Goal: Transaction & Acquisition: Purchase product/service

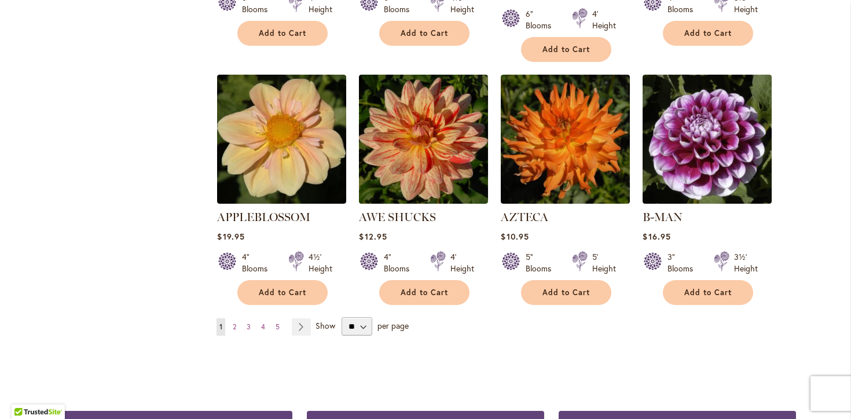
scroll to position [992, 0]
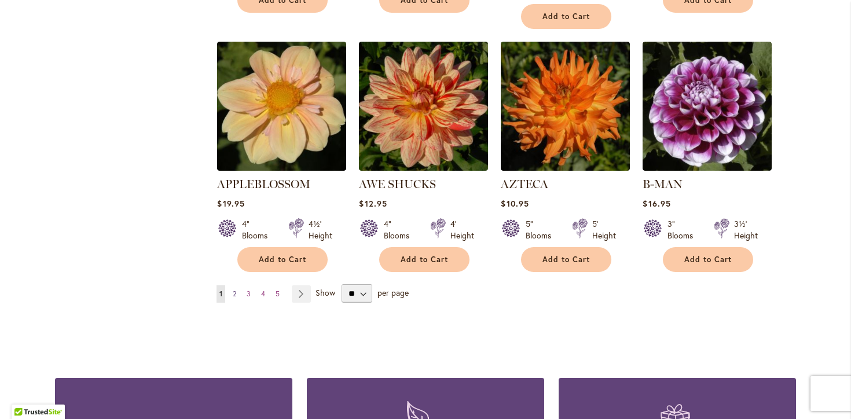
click at [236, 289] on span "2" at bounding box center [234, 293] width 3 height 9
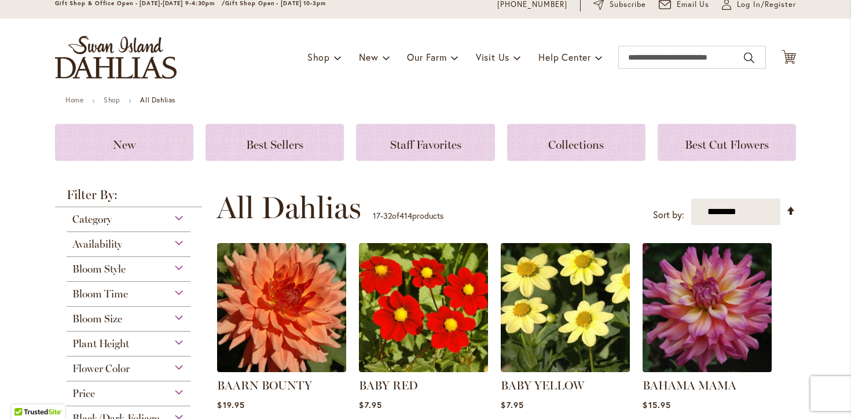
scroll to position [49, 0]
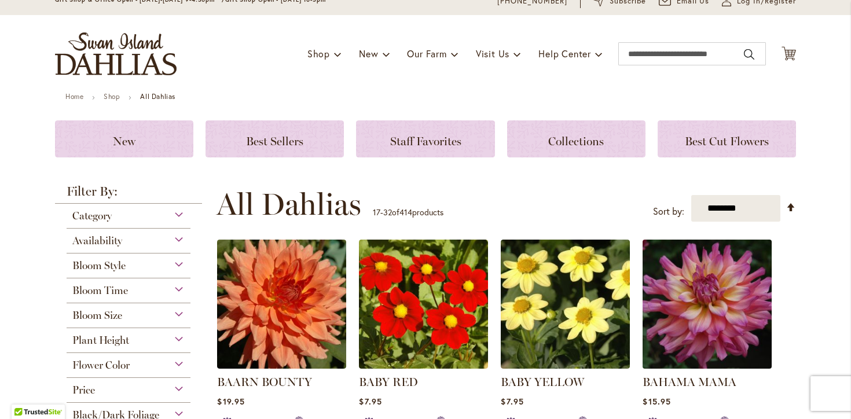
click at [688, 316] on img at bounding box center [706, 304] width 135 height 135
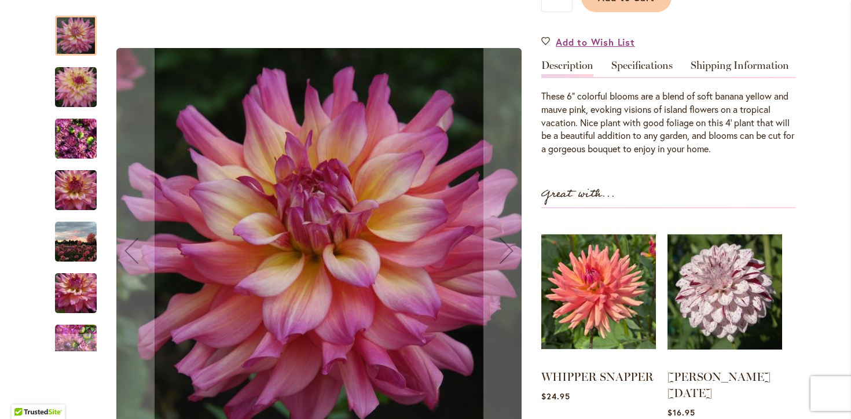
scroll to position [327, 0]
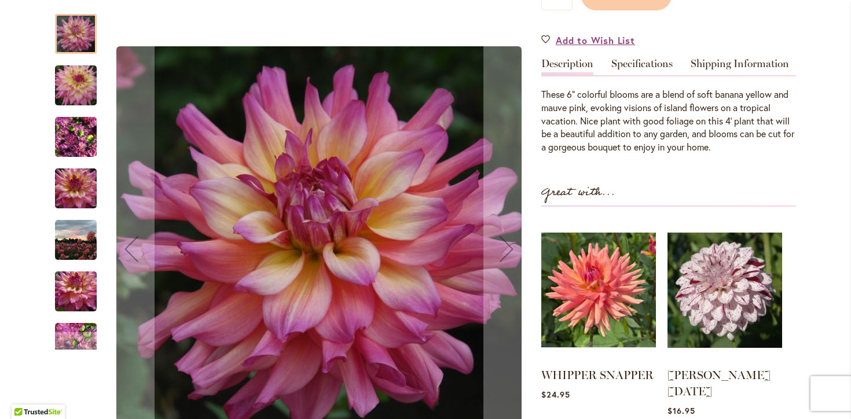
click at [79, 113] on img "Bahama Mama" at bounding box center [76, 137] width 42 height 56
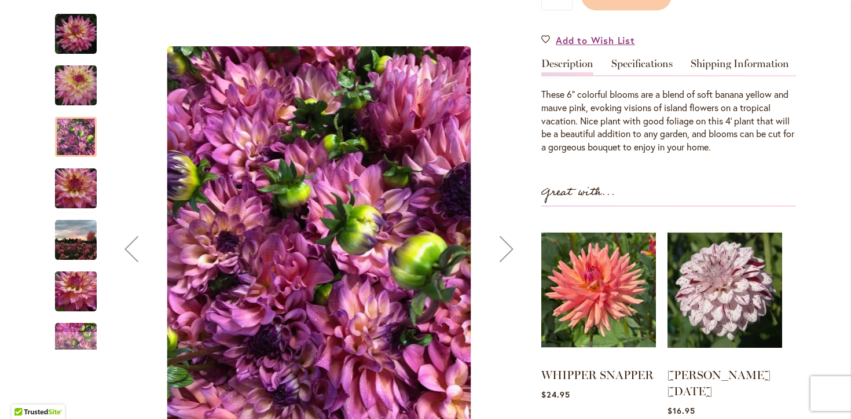
click at [78, 167] on img "Bahama Mama" at bounding box center [75, 188] width 83 height 56
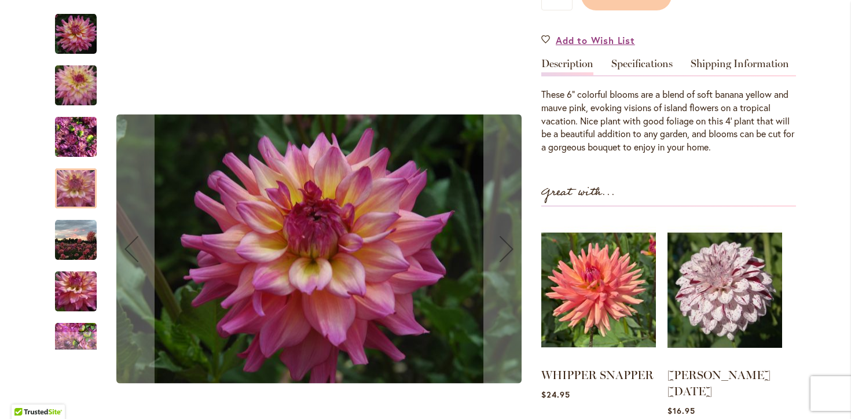
click at [74, 236] on img "Bahama Mama" at bounding box center [76, 240] width 42 height 42
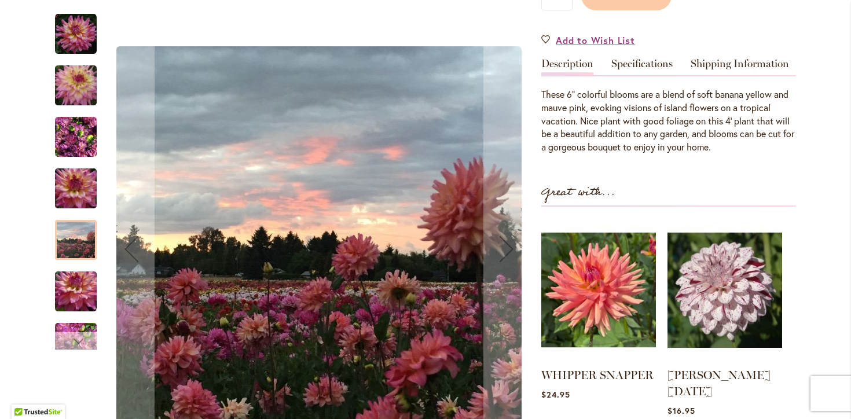
click at [80, 332] on div "Next" at bounding box center [75, 340] width 17 height 17
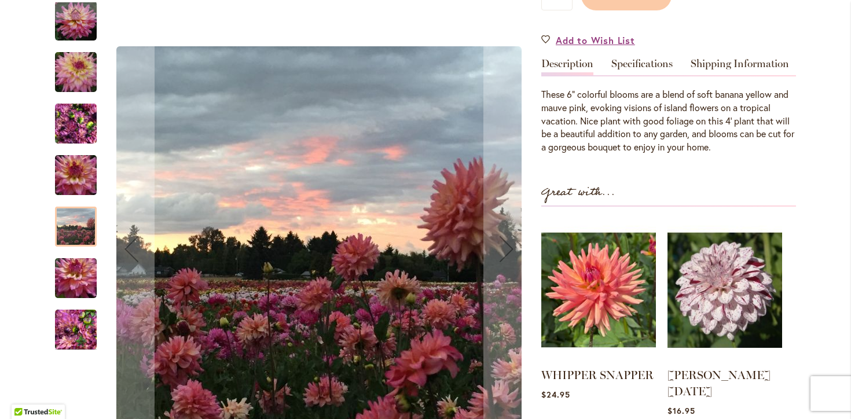
click at [82, 270] on img "Bahama Mama" at bounding box center [75, 278] width 83 height 56
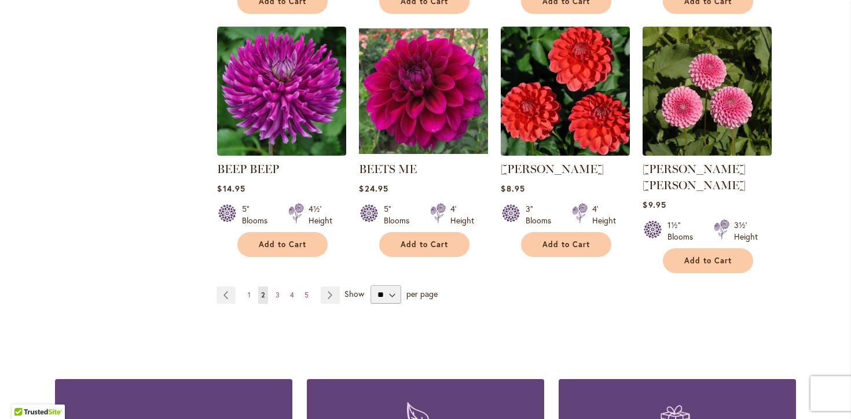
scroll to position [992, 0]
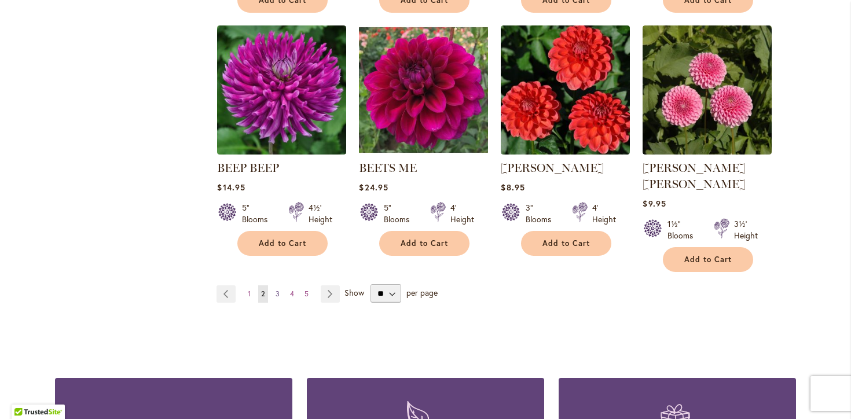
click at [278, 289] on span "3" at bounding box center [277, 293] width 4 height 9
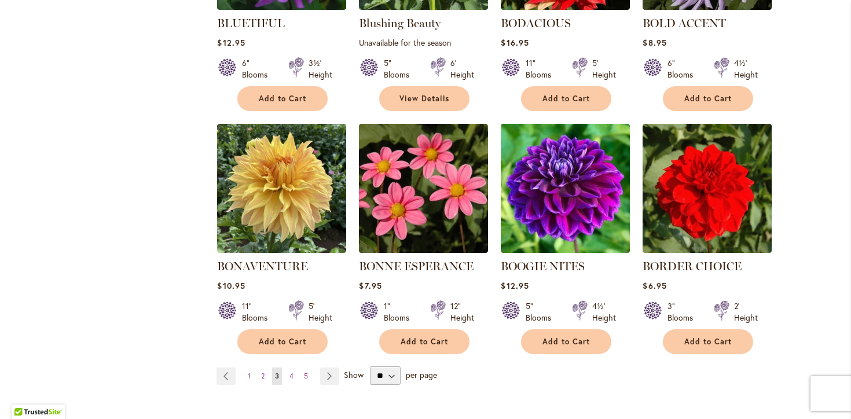
scroll to position [965, 0]
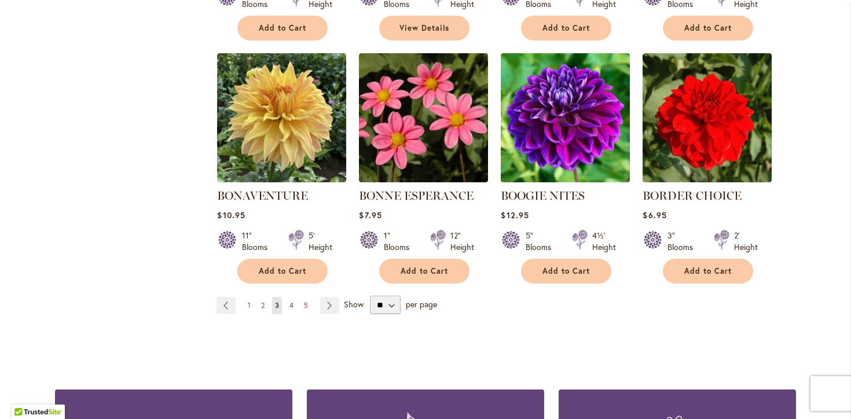
click at [292, 302] on span "4" at bounding box center [291, 305] width 4 height 9
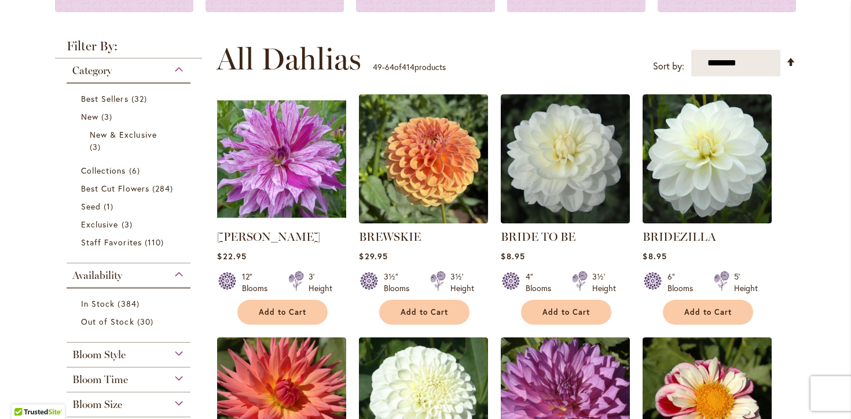
scroll to position [198, 0]
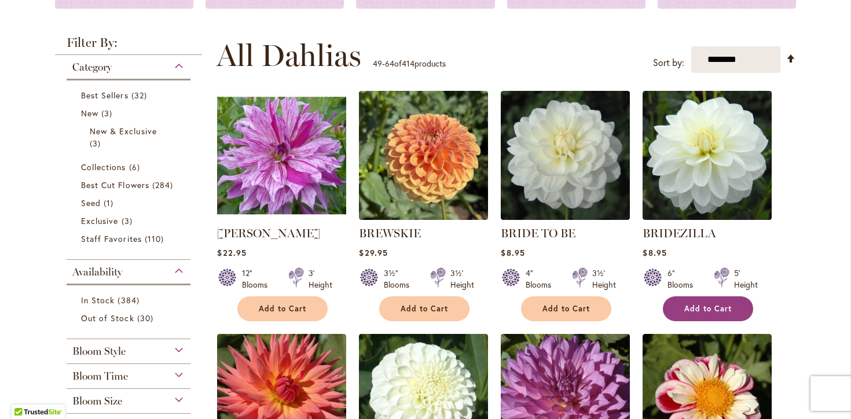
click at [734, 306] on button "Add to Cart" at bounding box center [708, 308] width 90 height 25
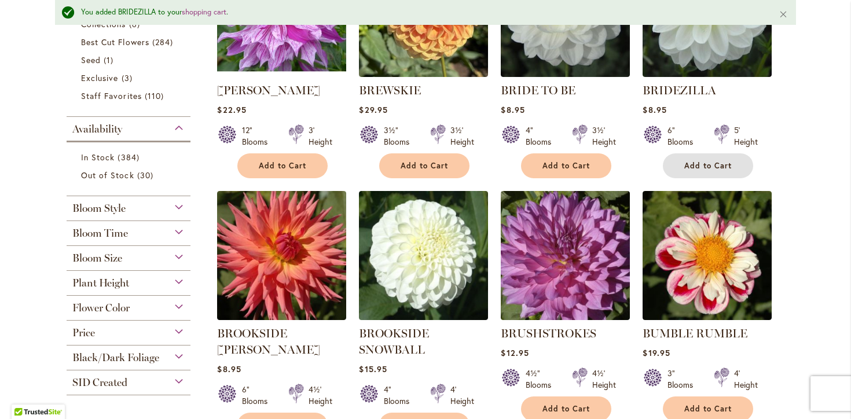
scroll to position [369, 0]
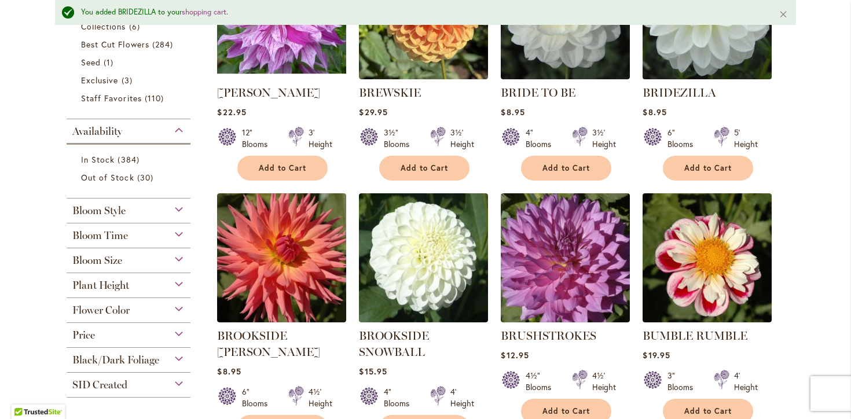
click at [679, 57] on img at bounding box center [706, 14] width 135 height 135
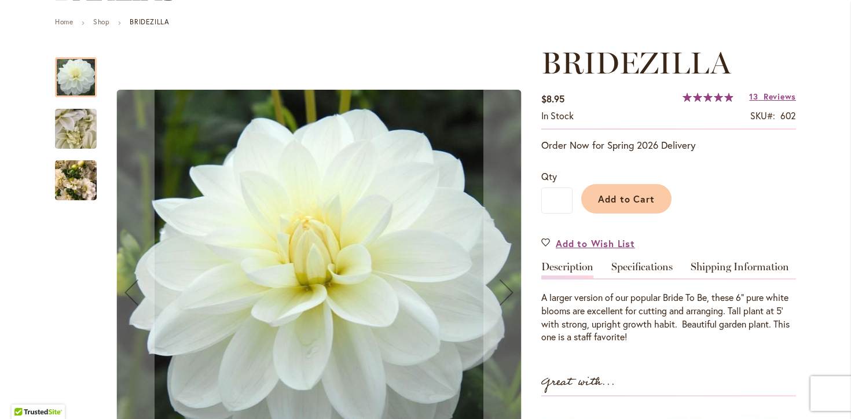
scroll to position [120, 0]
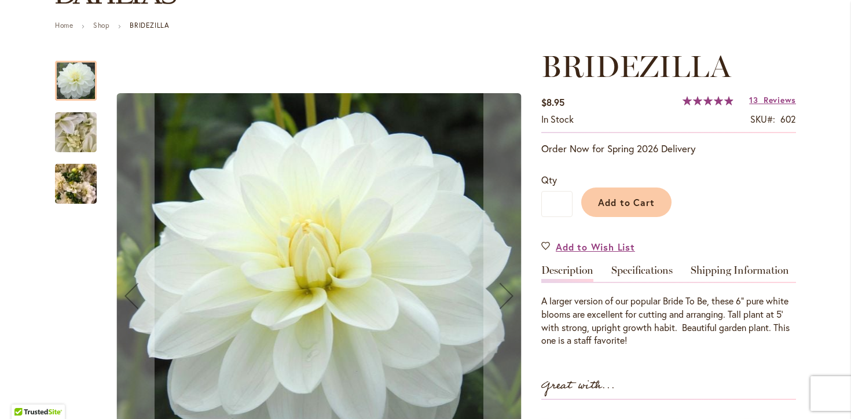
click at [72, 188] on img "BRIDEZILLA" at bounding box center [76, 184] width 42 height 56
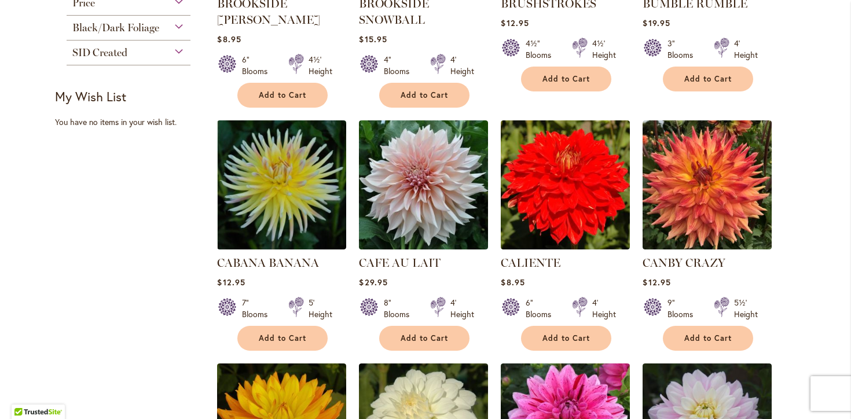
scroll to position [683, 0]
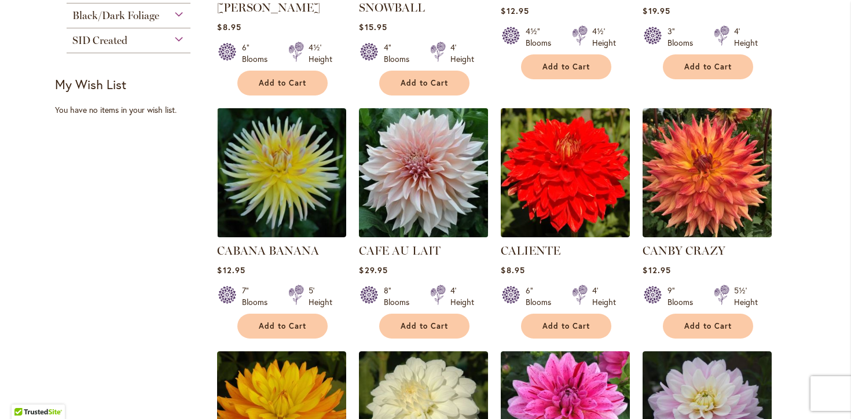
click at [422, 175] on img at bounding box center [423, 172] width 135 height 135
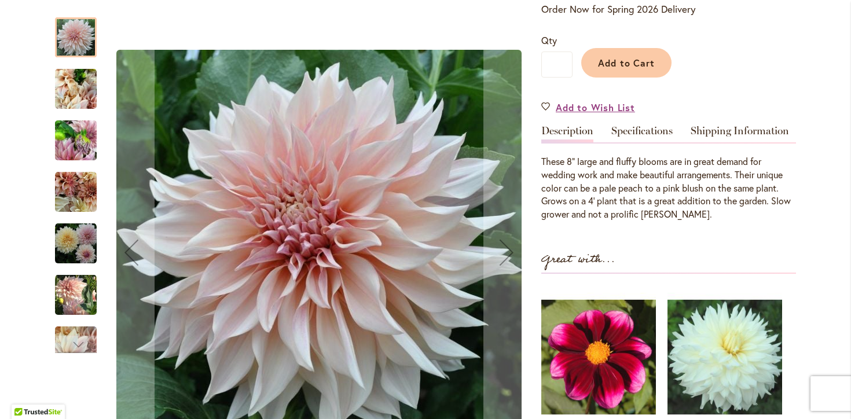
scroll to position [257, 0]
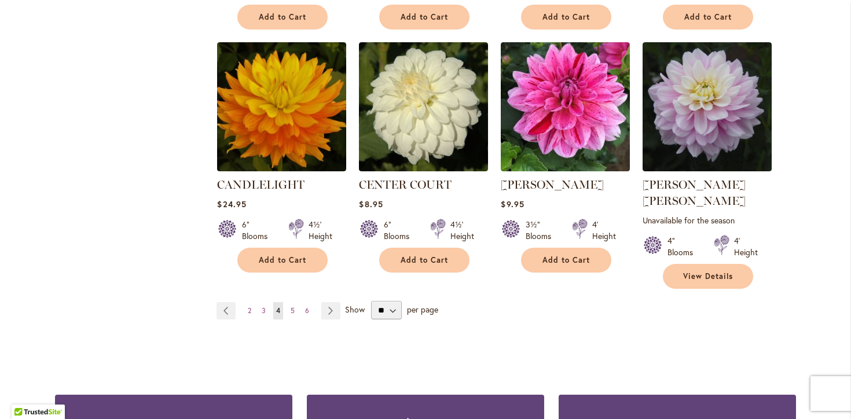
scroll to position [998, 0]
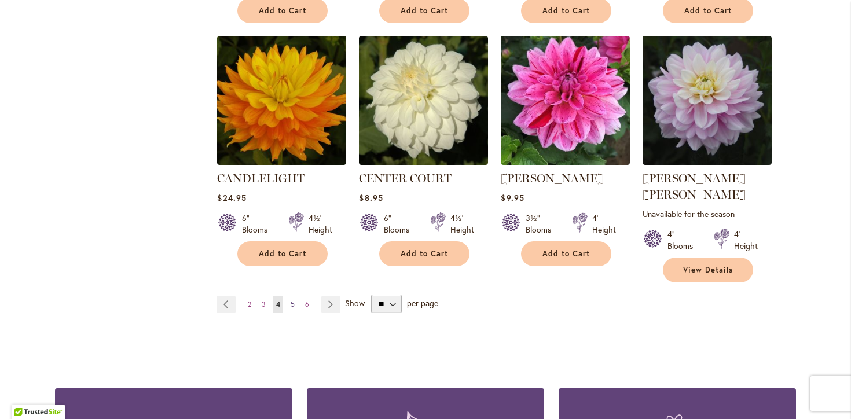
click at [293, 300] on span "5" at bounding box center [293, 304] width 4 height 9
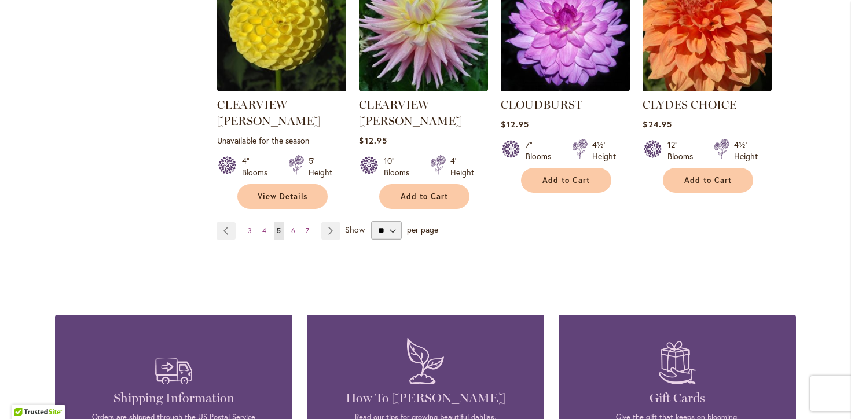
scroll to position [1094, 0]
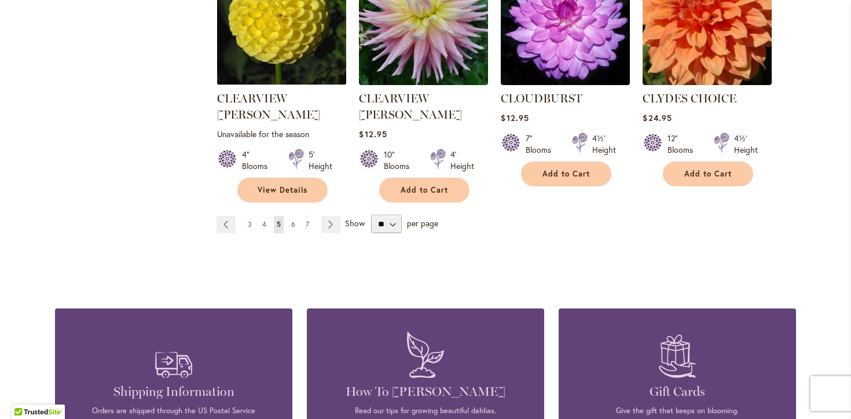
click at [292, 220] on span "6" at bounding box center [293, 224] width 4 height 9
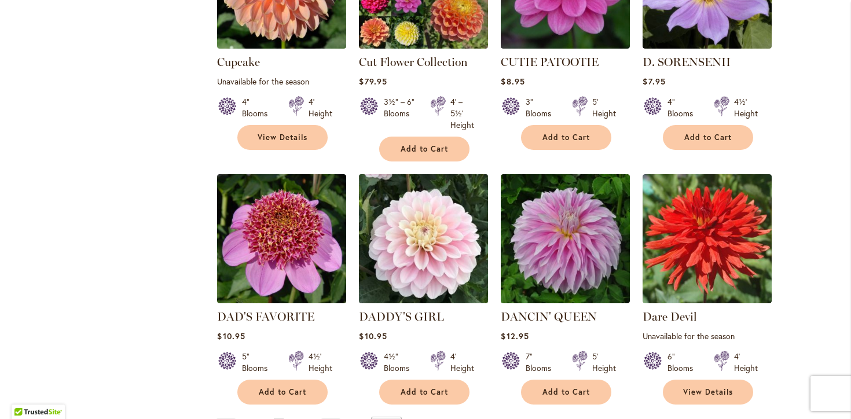
scroll to position [874, 0]
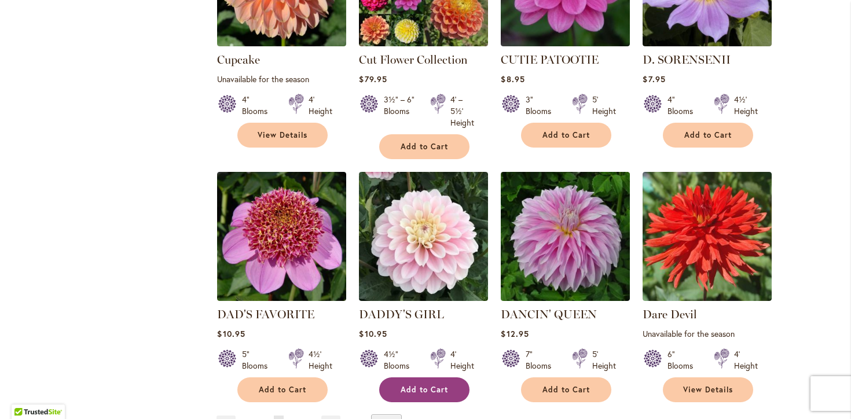
click at [426, 385] on span "Add to Cart" at bounding box center [423, 390] width 47 height 10
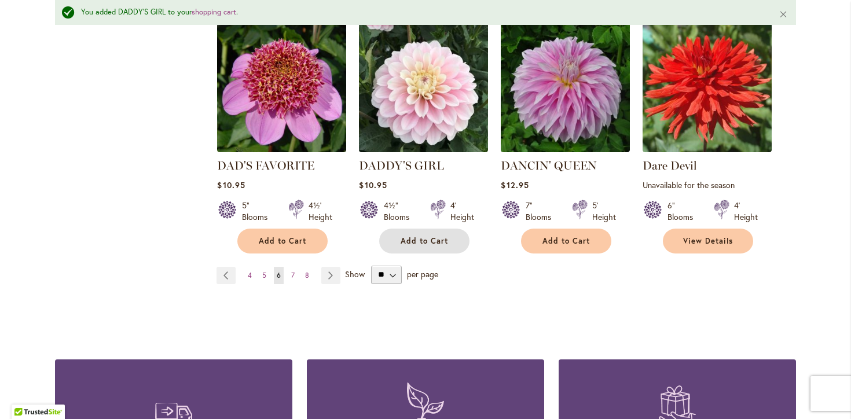
scroll to position [1055, 0]
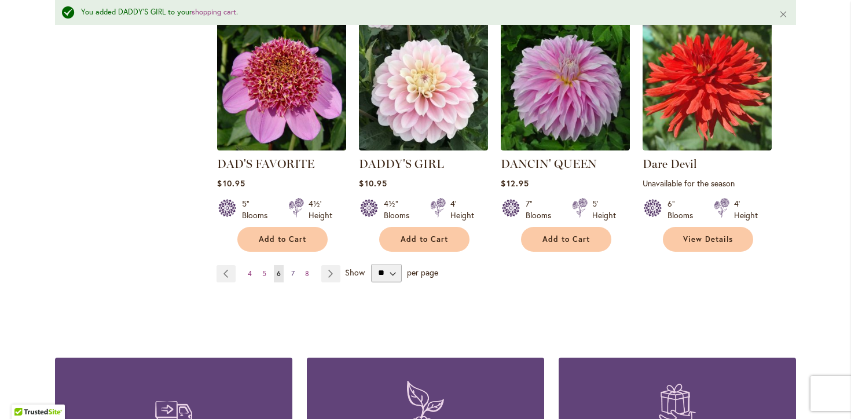
click at [292, 270] on span "7" at bounding box center [292, 273] width 3 height 9
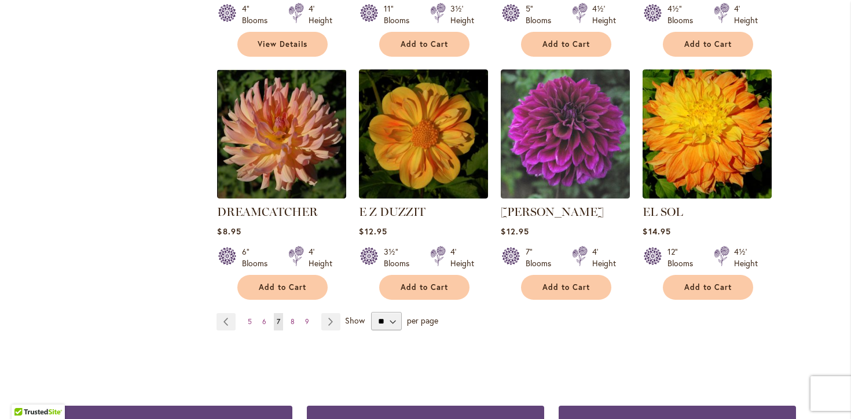
scroll to position [984, 0]
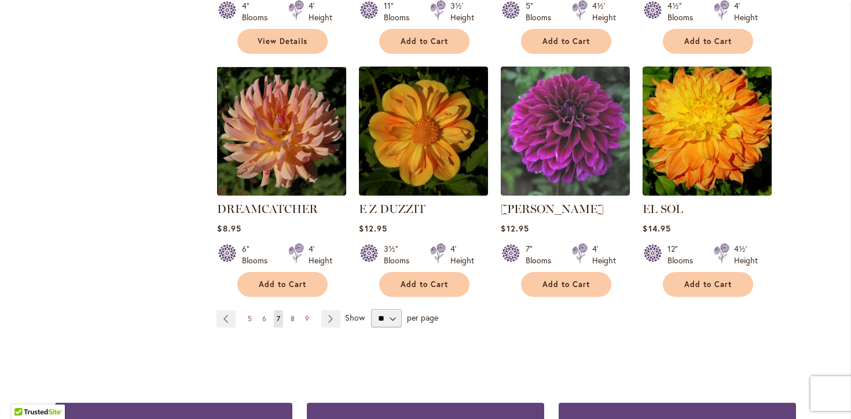
click at [293, 314] on span "8" at bounding box center [293, 318] width 4 height 9
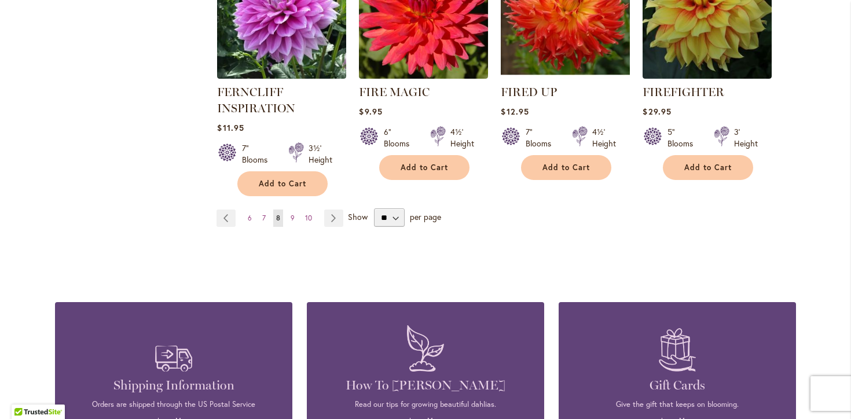
scroll to position [1107, 0]
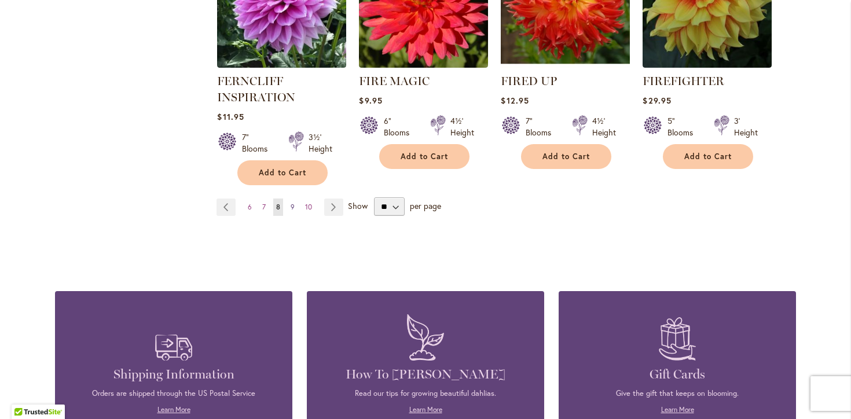
click at [294, 203] on span "9" at bounding box center [293, 207] width 4 height 9
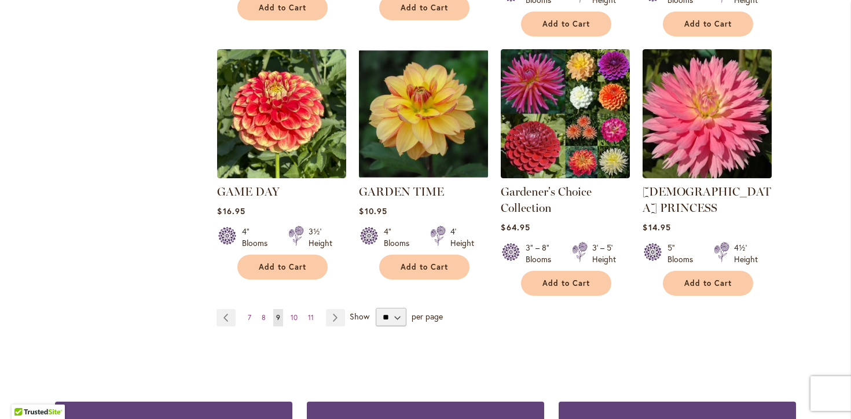
scroll to position [1021, 0]
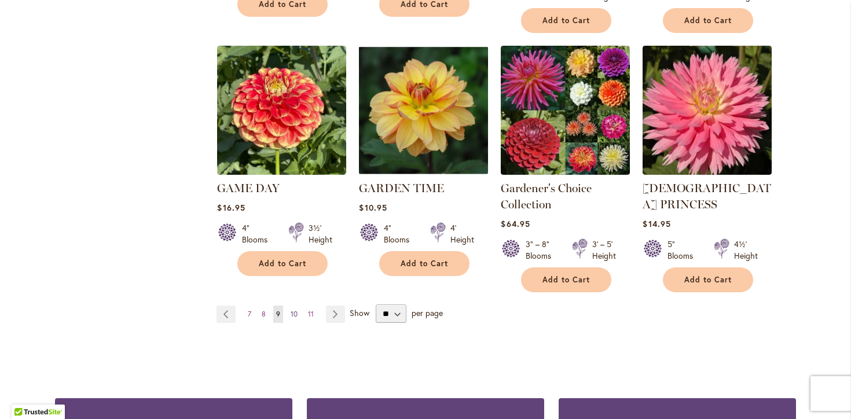
click at [294, 310] on span "10" at bounding box center [294, 314] width 7 height 9
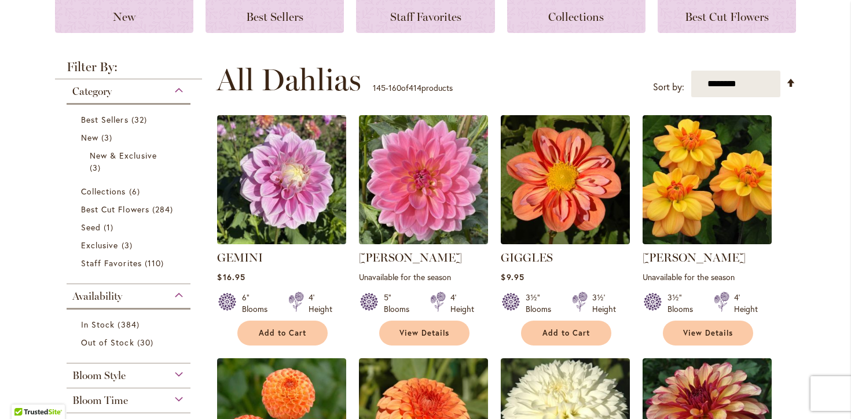
scroll to position [183, 0]
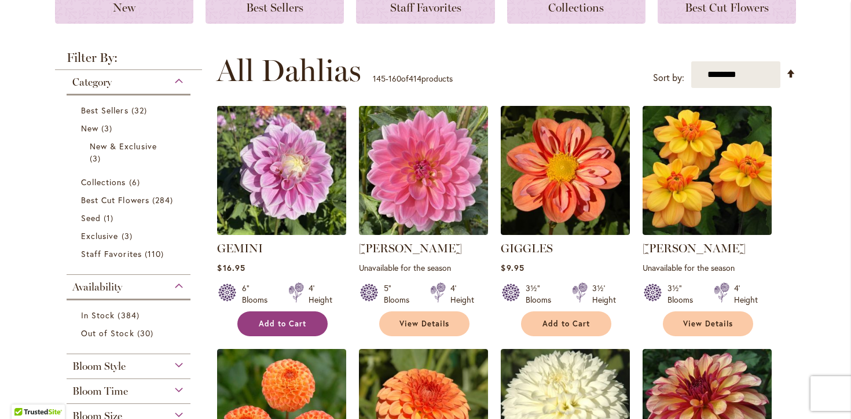
click at [286, 325] on span "Add to Cart" at bounding box center [282, 324] width 47 height 10
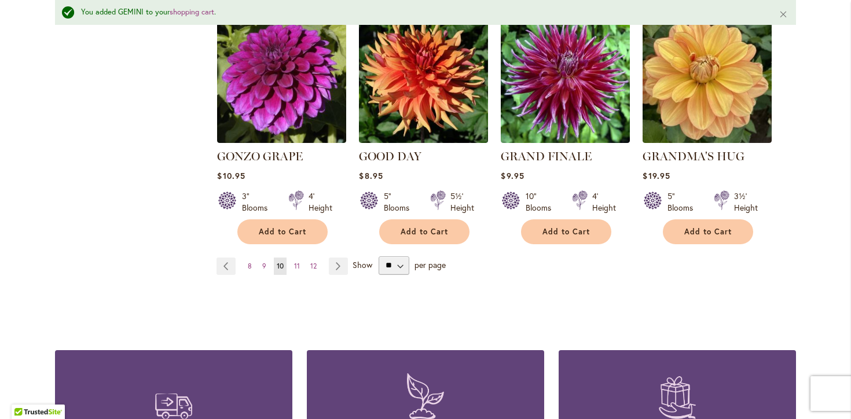
scroll to position [1052, 0]
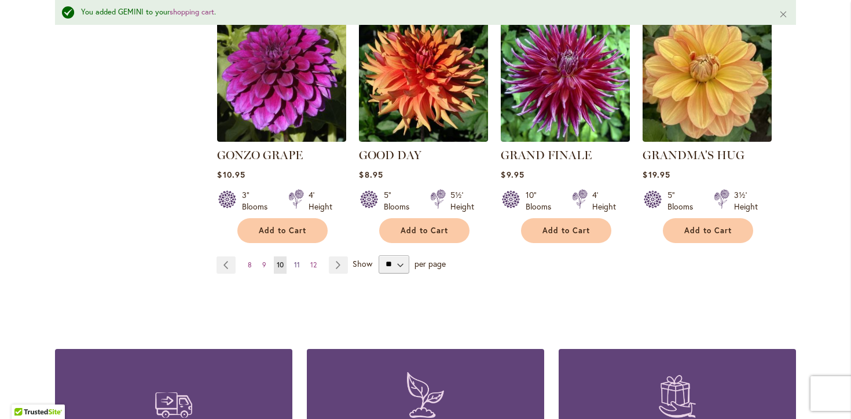
click at [297, 260] on span "11" at bounding box center [297, 264] width 6 height 9
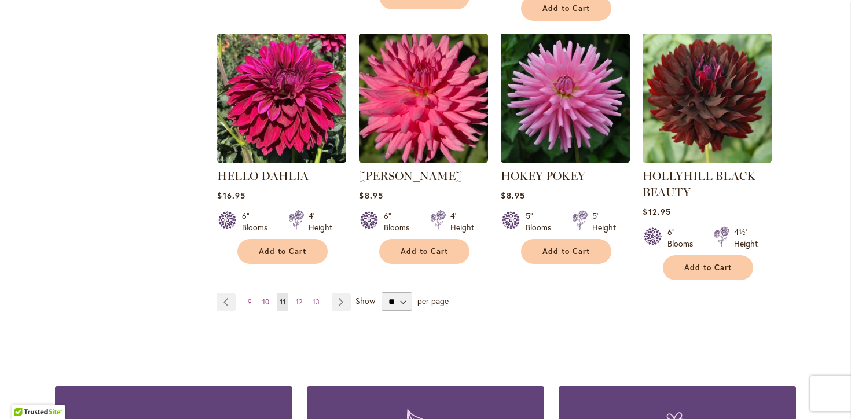
scroll to position [1050, 0]
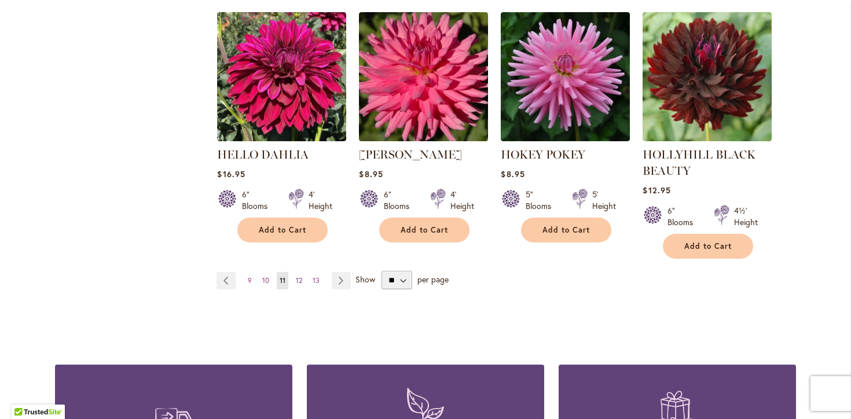
click at [303, 279] on link "Page 12" at bounding box center [299, 280] width 12 height 17
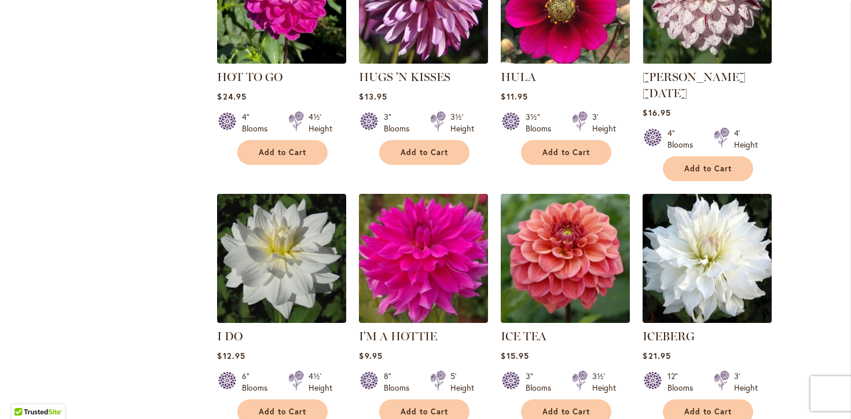
scroll to position [848, 0]
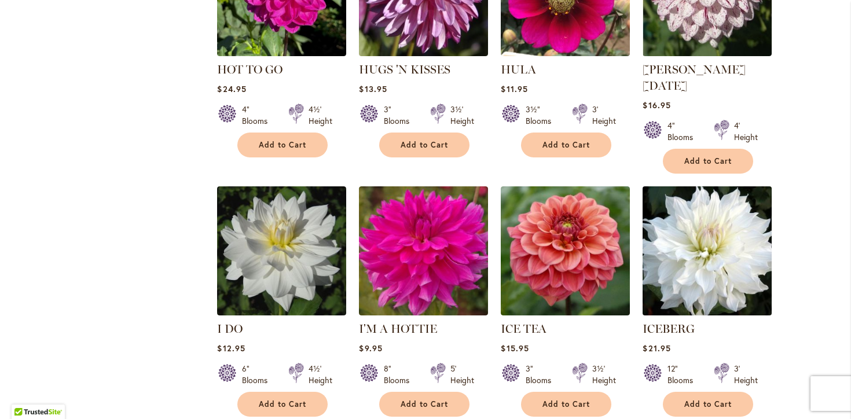
click at [696, 265] on img at bounding box center [706, 250] width 135 height 135
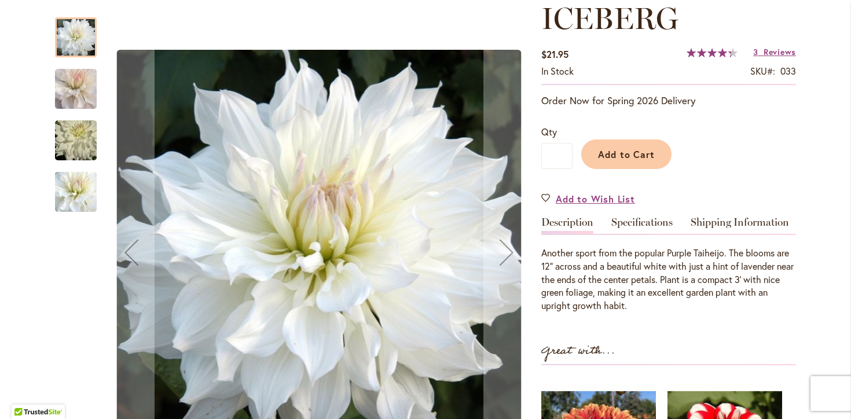
scroll to position [170, 0]
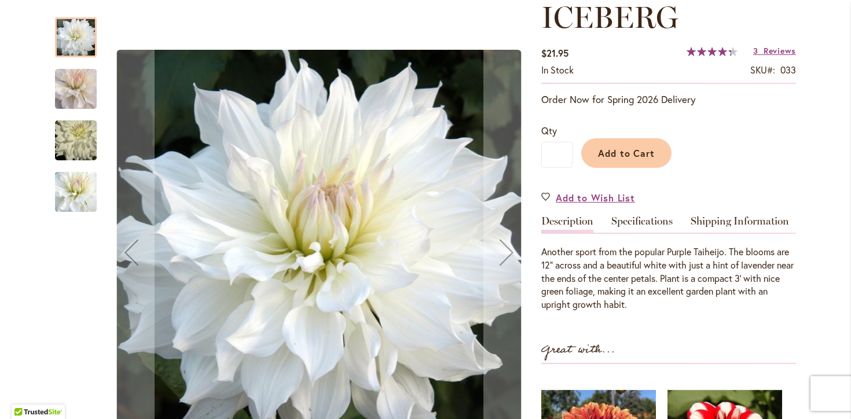
click at [77, 155] on img "ICEBERG" at bounding box center [75, 141] width 83 height 56
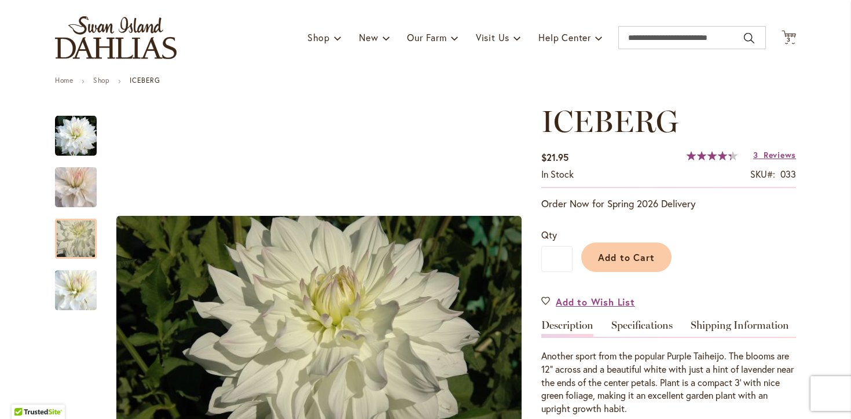
scroll to position [0, 0]
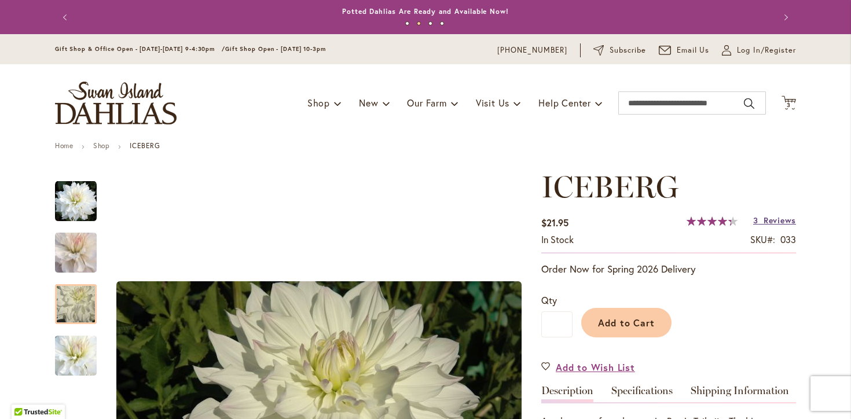
click at [773, 220] on span "Reviews" at bounding box center [779, 220] width 32 height 11
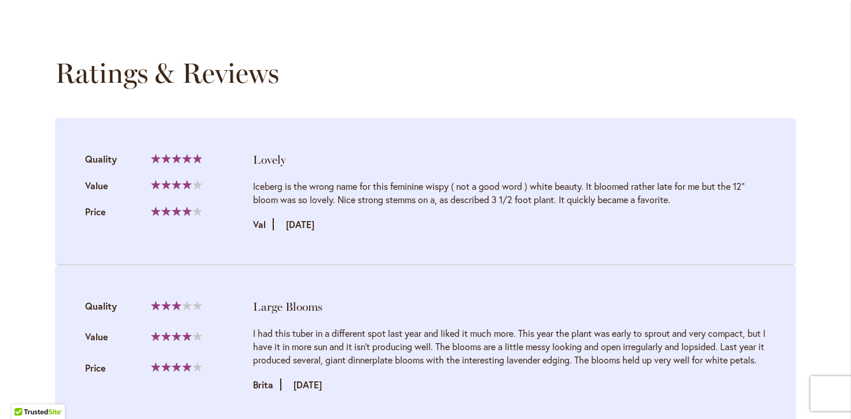
scroll to position [1156, 0]
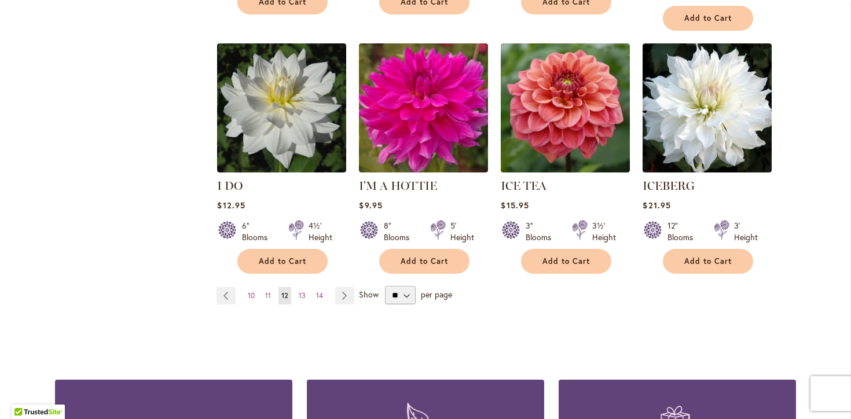
scroll to position [995, 0]
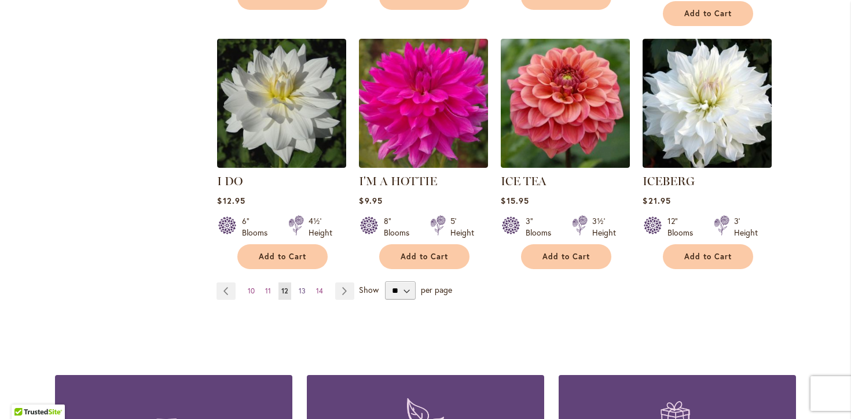
click at [303, 286] on span "13" at bounding box center [302, 290] width 7 height 9
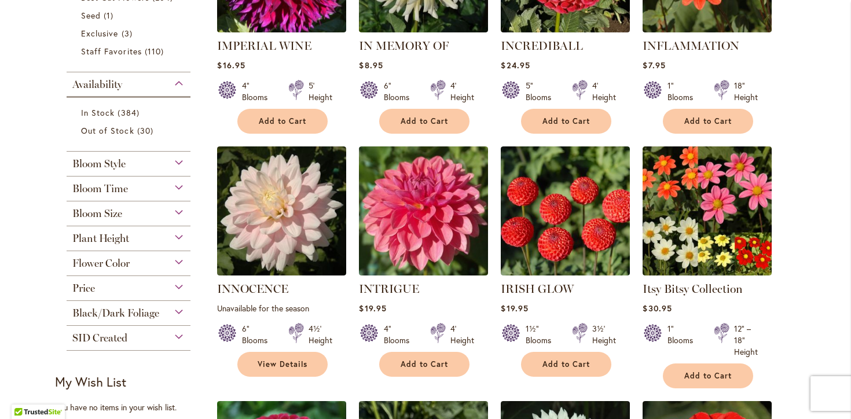
scroll to position [386, 0]
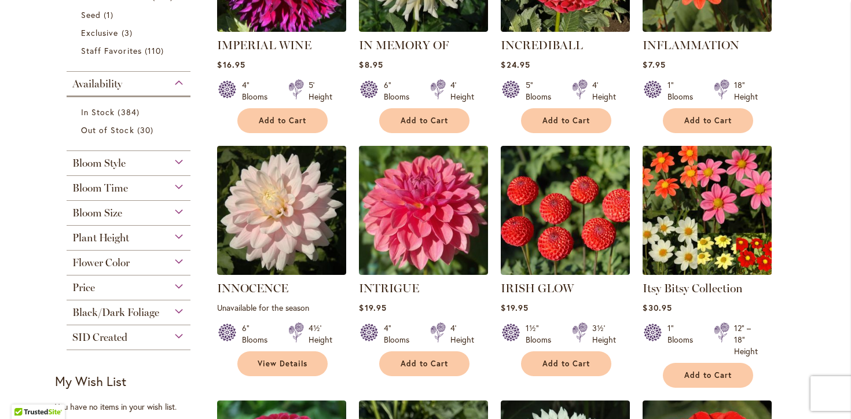
click at [693, 201] on img at bounding box center [706, 210] width 135 height 135
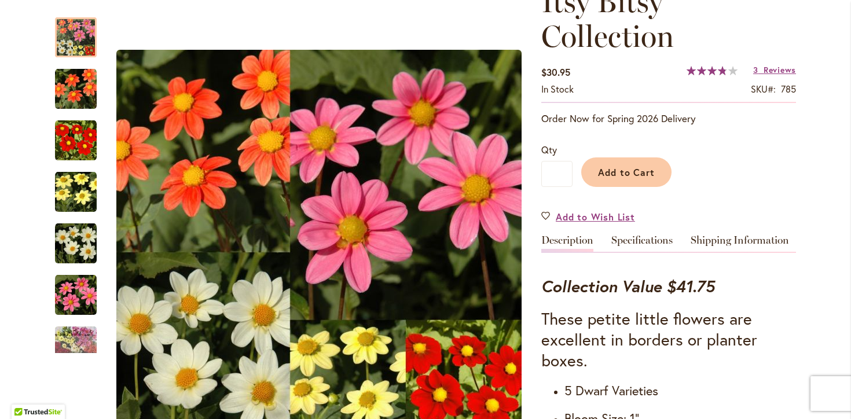
scroll to position [163, 0]
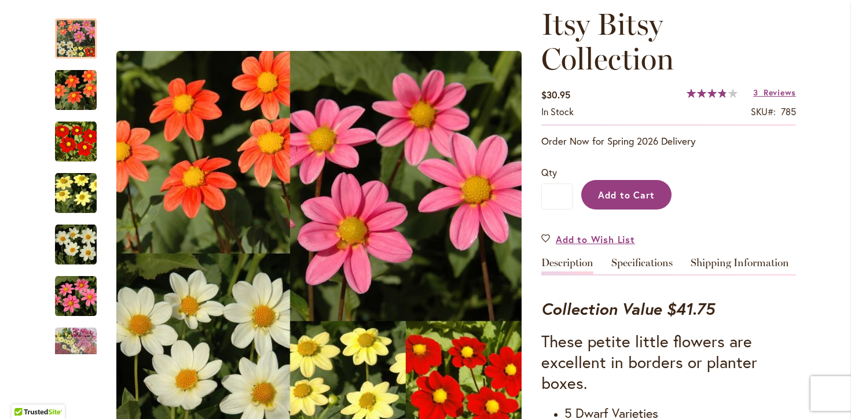
click at [625, 203] on button "Add to Cart" at bounding box center [626, 195] width 90 height 30
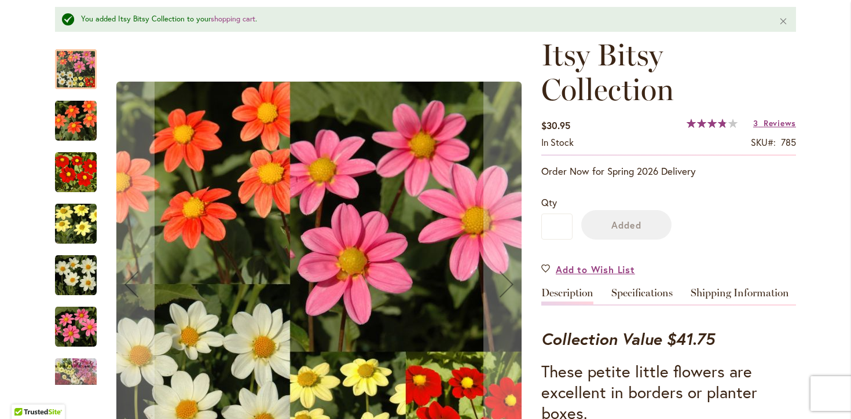
scroll to position [193, 0]
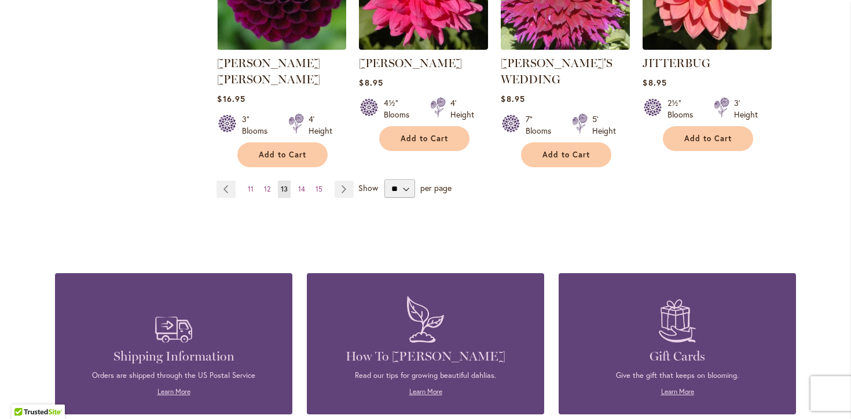
scroll to position [1131, 0]
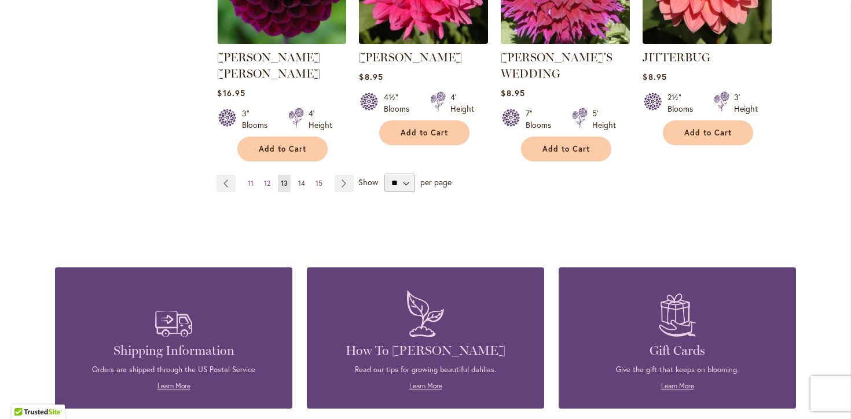
click at [303, 179] on span "14" at bounding box center [301, 183] width 7 height 9
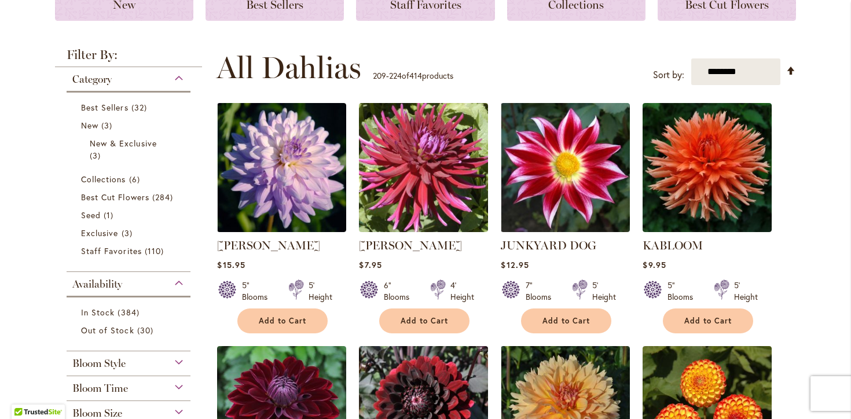
scroll to position [189, 0]
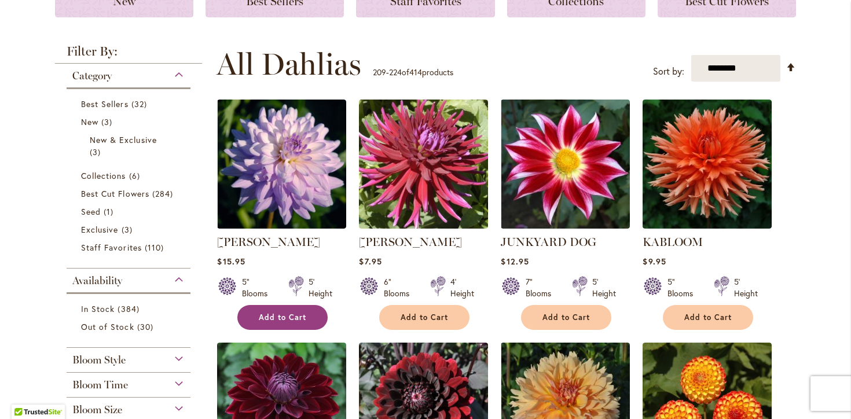
click at [293, 318] on span "Add to Cart" at bounding box center [282, 318] width 47 height 10
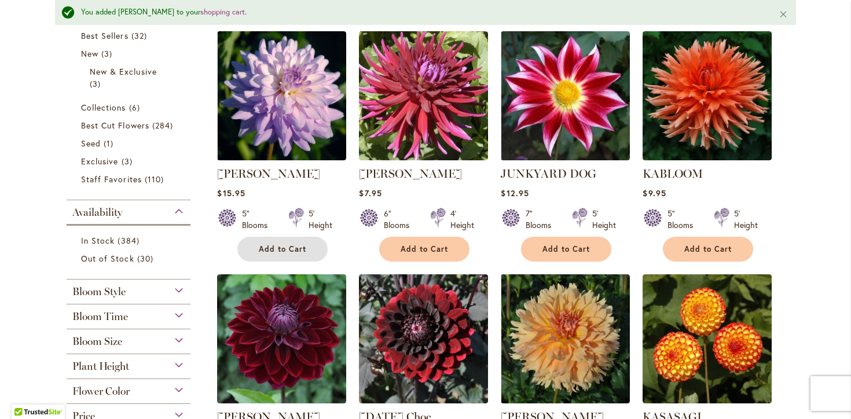
scroll to position [288, 0]
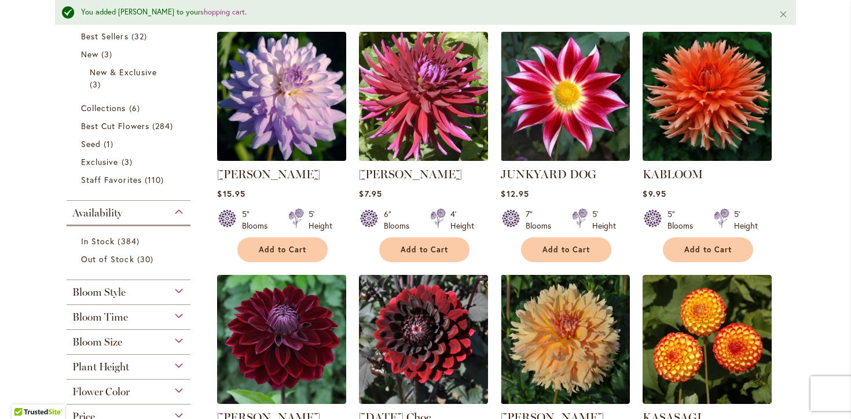
click at [324, 137] on img at bounding box center [281, 95] width 135 height 135
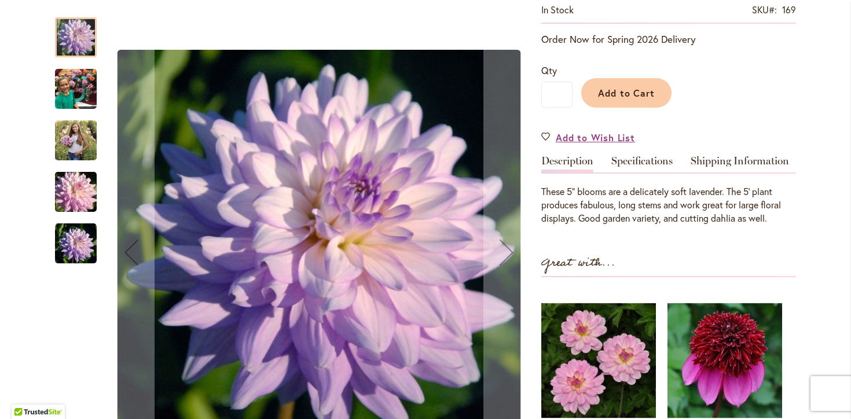
scroll to position [229, 0]
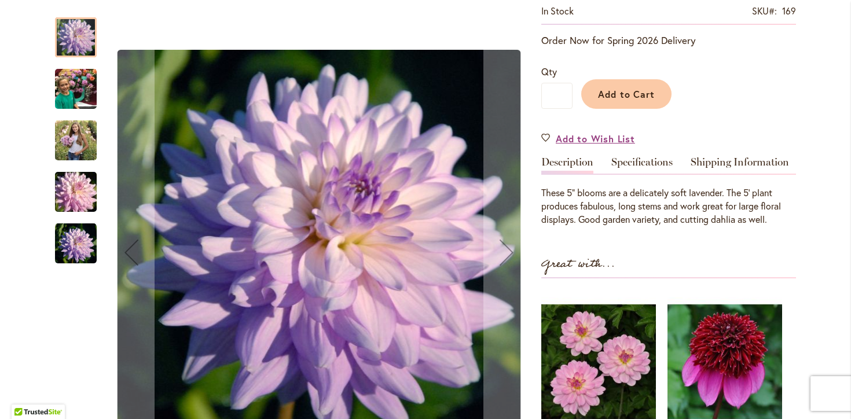
click at [72, 137] on img "JORDAN NICOLE" at bounding box center [76, 140] width 42 height 52
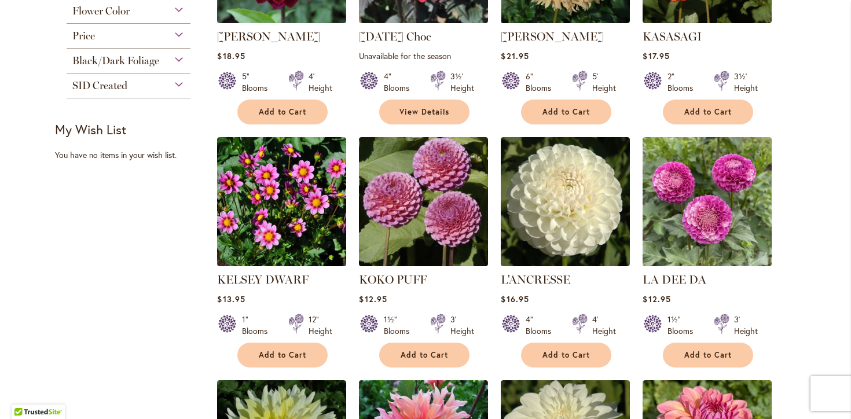
scroll to position [648, 0]
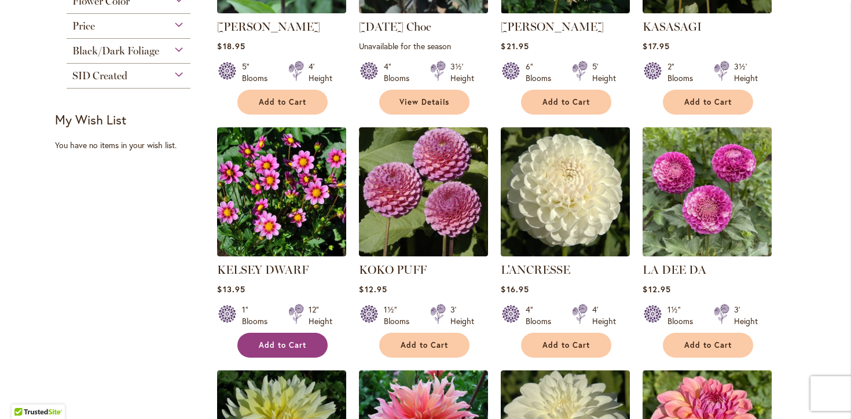
click at [299, 349] on button "Add to Cart" at bounding box center [282, 345] width 90 height 25
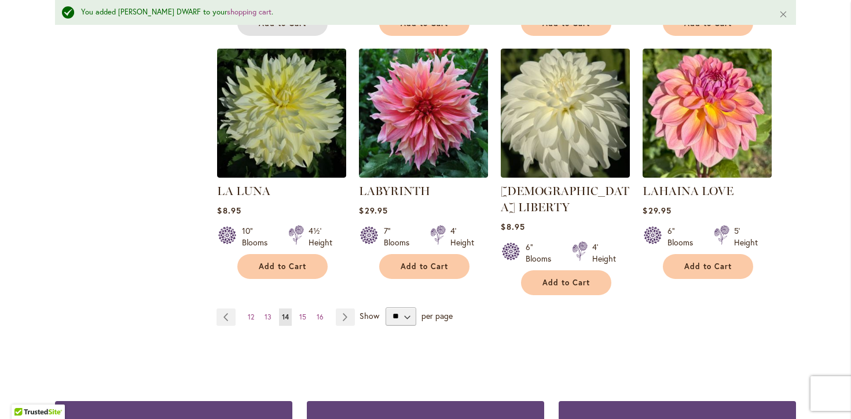
scroll to position [1001, 0]
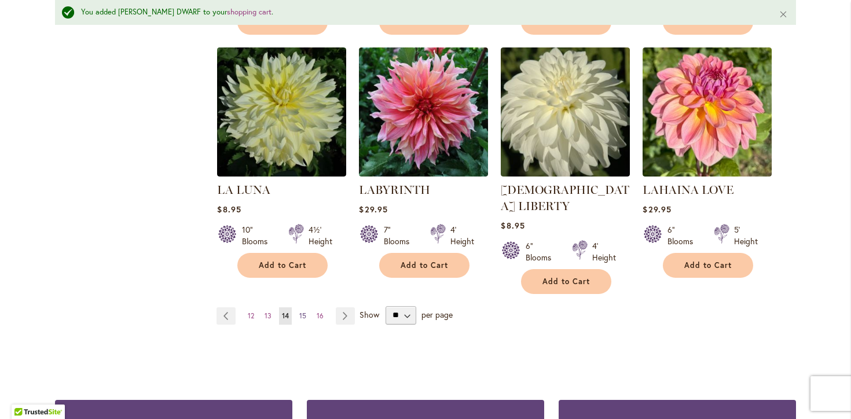
click at [307, 307] on link "Page 15" at bounding box center [302, 315] width 13 height 17
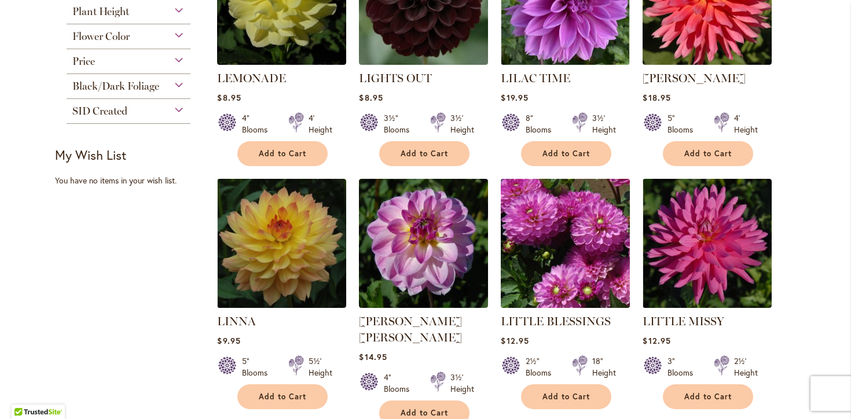
scroll to position [632, 0]
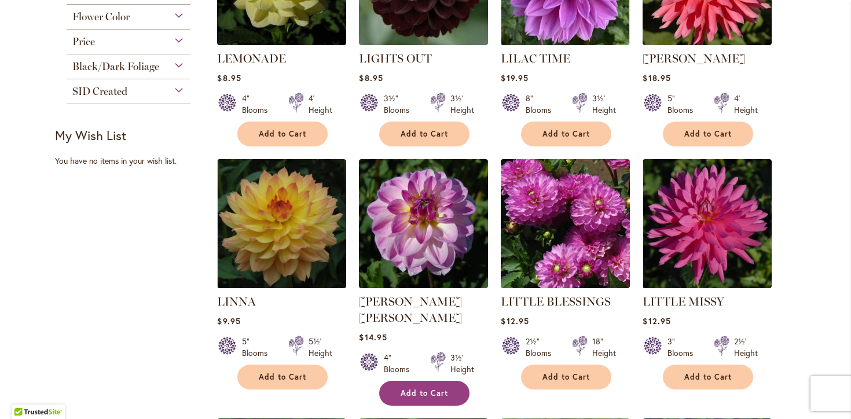
click at [407, 381] on button "Add to Cart" at bounding box center [424, 393] width 90 height 25
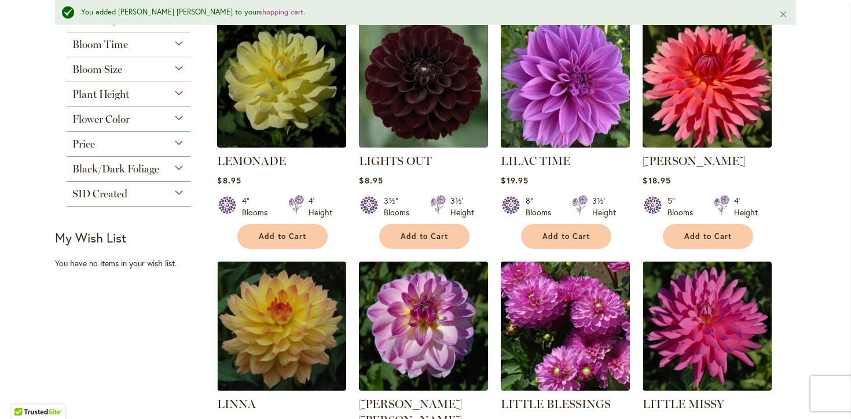
scroll to position [546, 0]
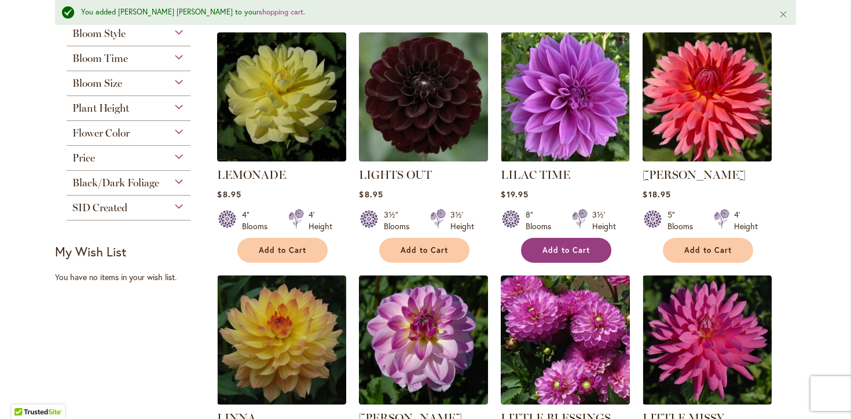
click at [563, 245] on span "Add to Cart" at bounding box center [565, 250] width 47 height 10
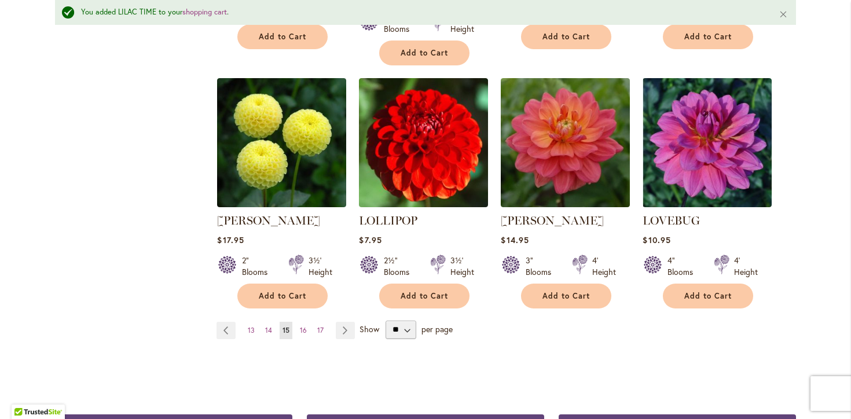
scroll to position [1006, 0]
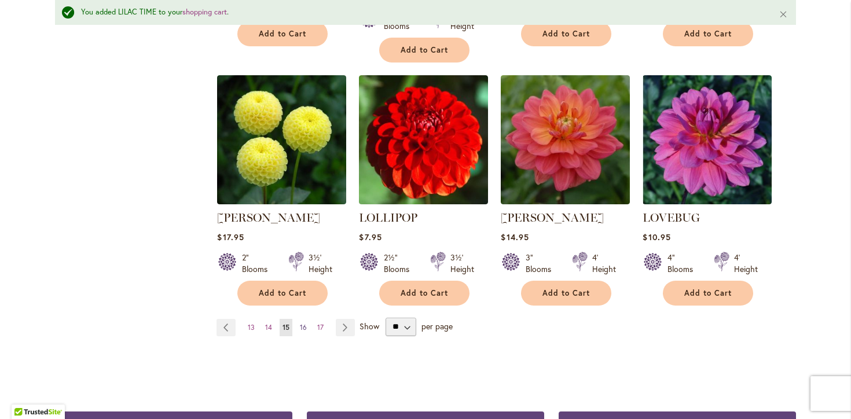
click at [303, 323] on span "16" at bounding box center [303, 327] width 7 height 9
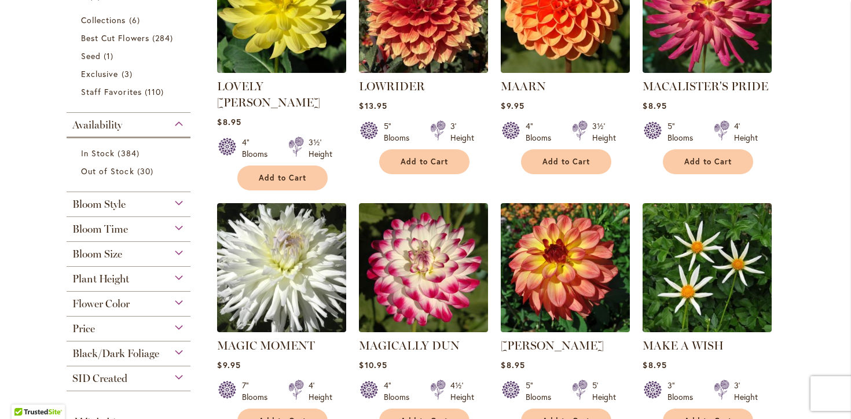
scroll to position [356, 0]
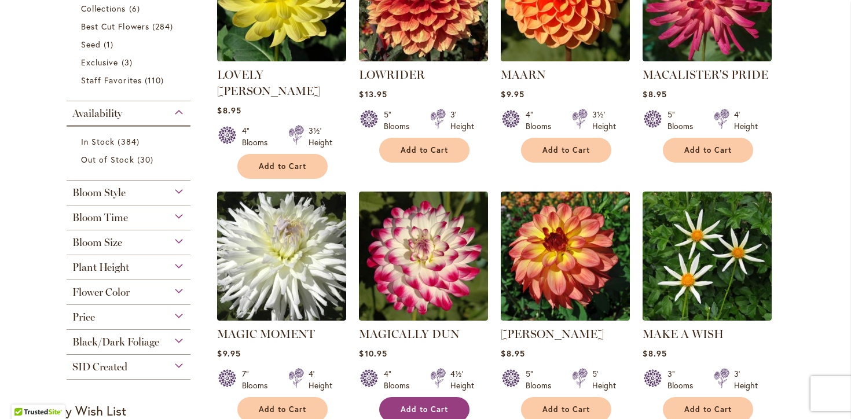
click at [431, 405] on span "Add to Cart" at bounding box center [423, 410] width 47 height 10
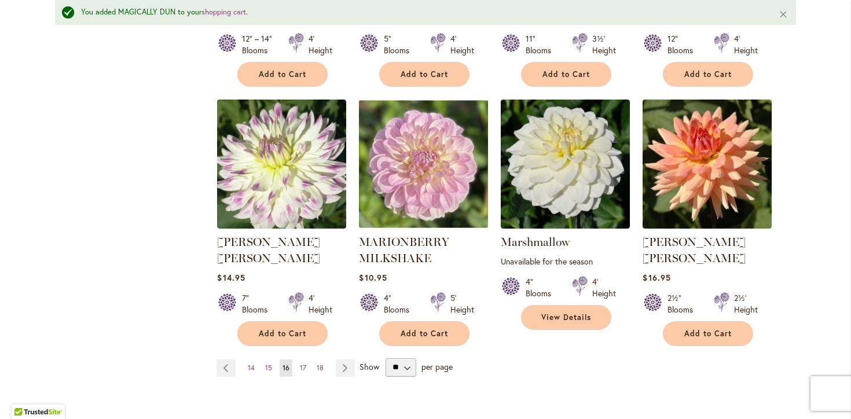
scroll to position [967, 0]
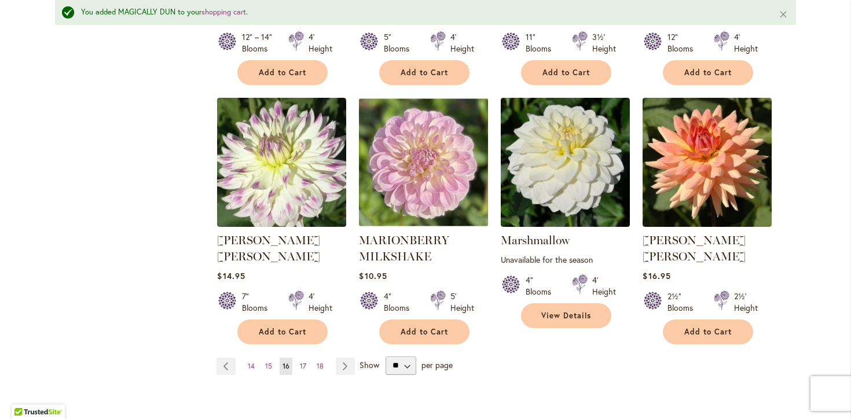
click at [306, 358] on link "Page 17" at bounding box center [303, 366] width 12 height 17
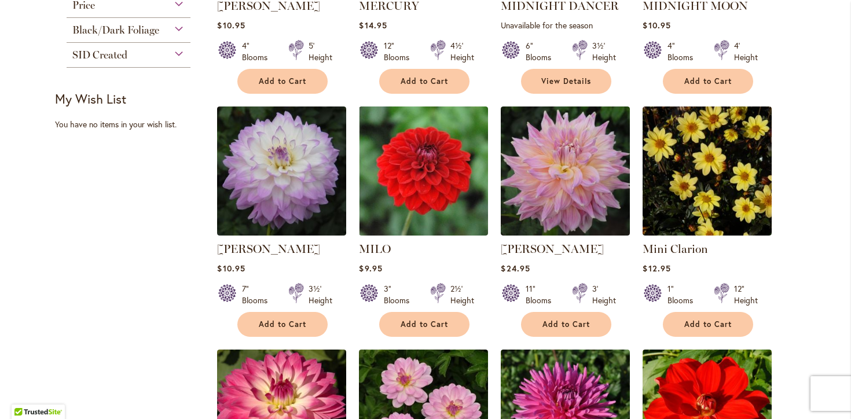
scroll to position [669, 0]
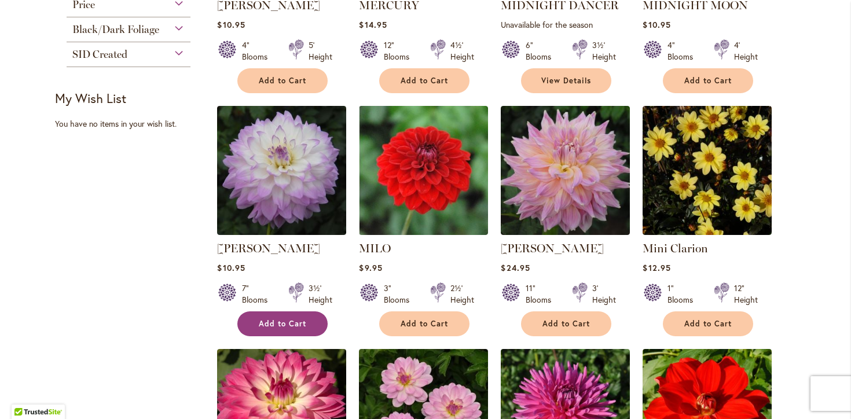
click at [269, 321] on span "Add to Cart" at bounding box center [282, 324] width 47 height 10
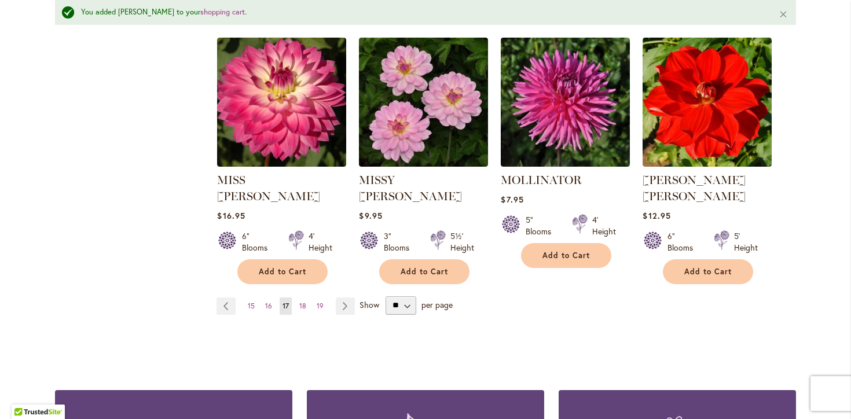
scroll to position [1013, 0]
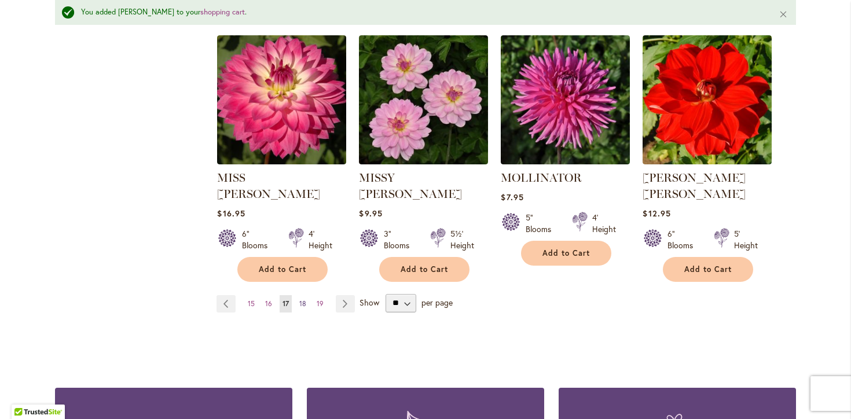
click at [308, 295] on link "Page 18" at bounding box center [302, 303] width 13 height 17
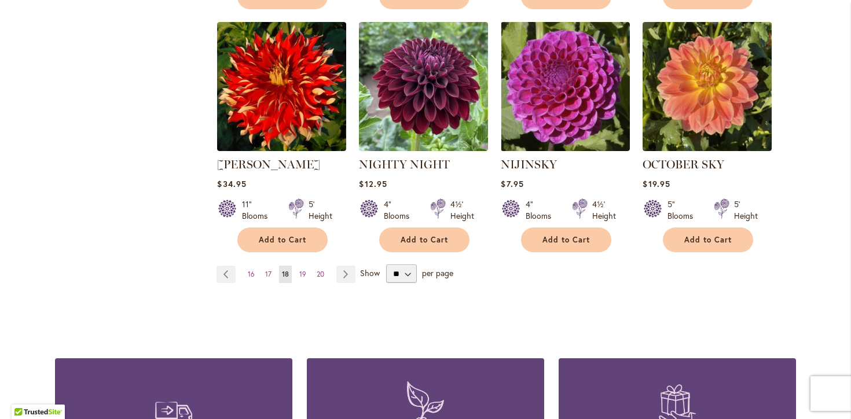
scroll to position [1014, 0]
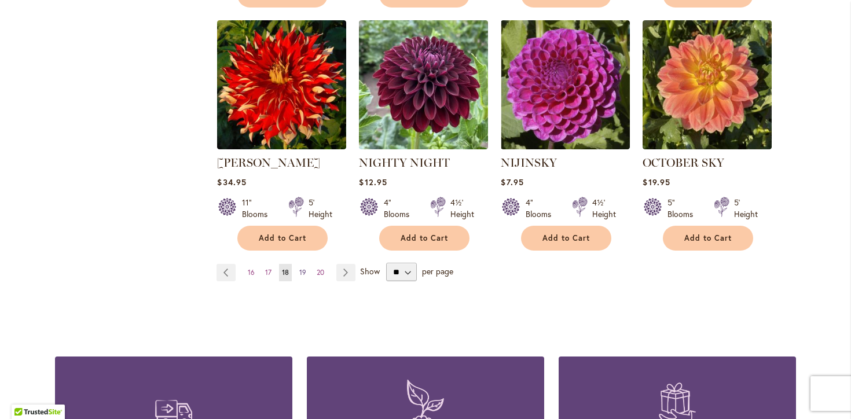
click at [302, 264] on link "Page 19" at bounding box center [302, 272] width 13 height 17
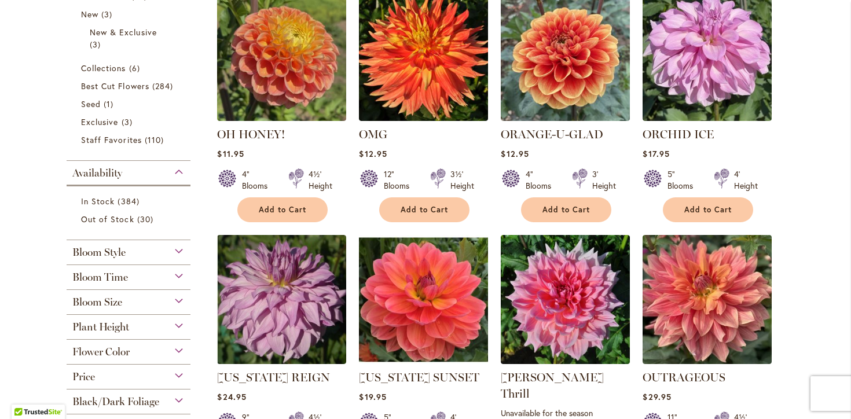
scroll to position [297, 0]
